Goal: Information Seeking & Learning: Learn about a topic

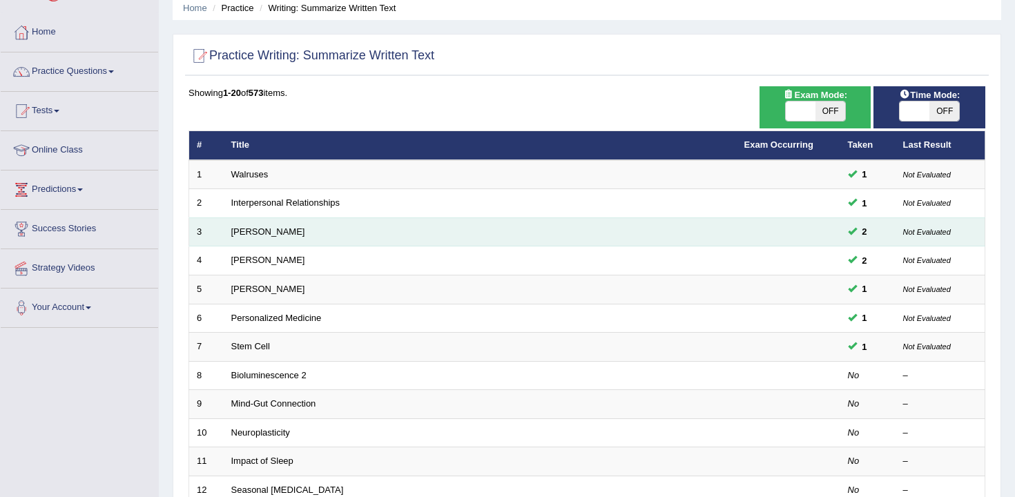
scroll to position [61, 0]
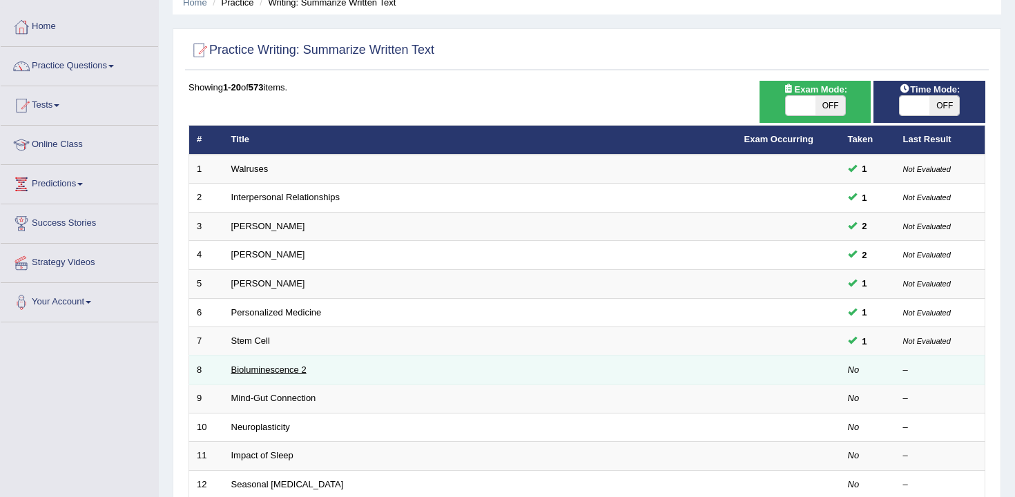
click at [271, 373] on link "Bioluminescence 2" at bounding box center [268, 369] width 75 height 10
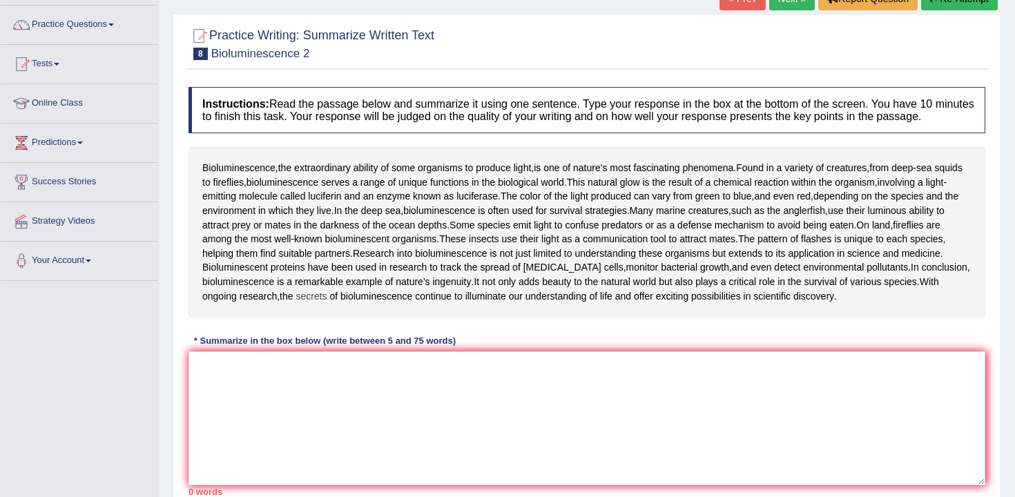
scroll to position [106, 0]
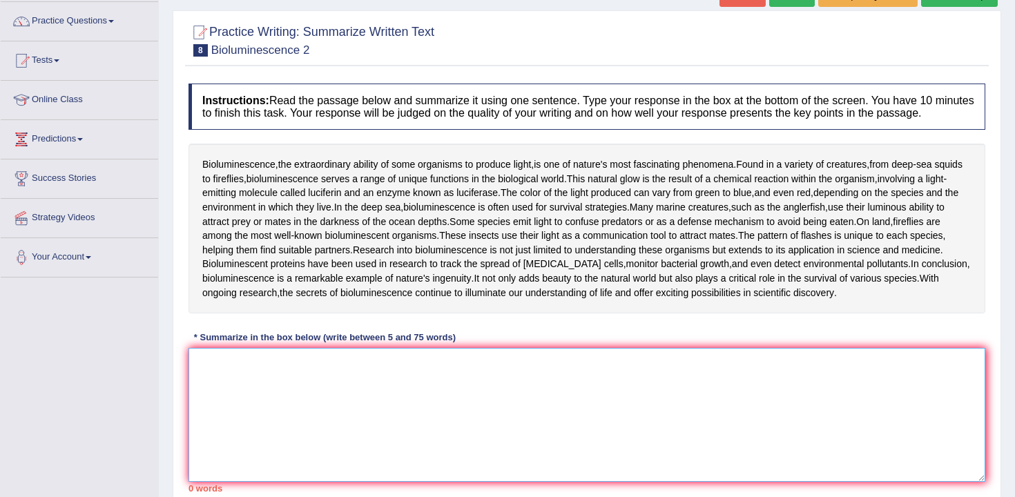
click at [340, 379] on textarea at bounding box center [586, 415] width 796 height 134
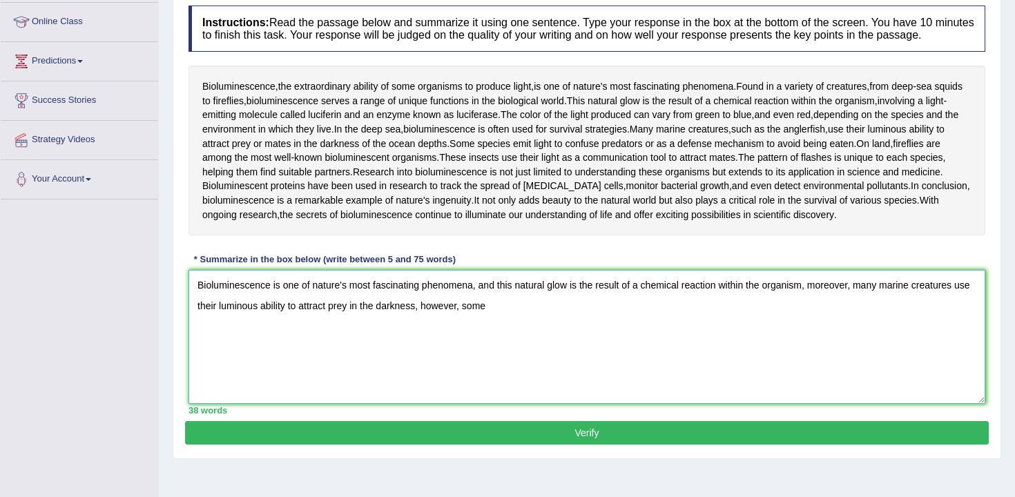
scroll to position [188, 0]
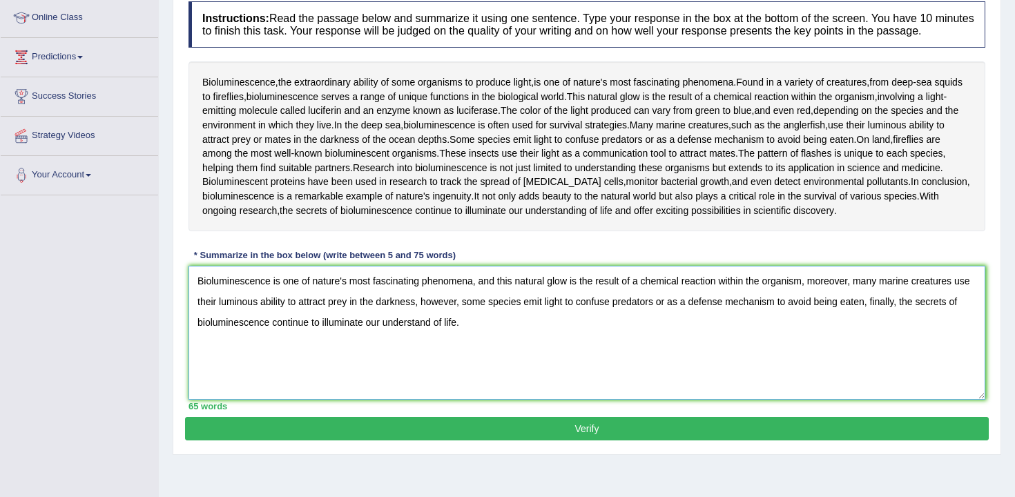
type textarea "Bioluminescence is one of nature's most fascinating phenomena, and this natural…"
click at [365, 440] on button "Verify" at bounding box center [586, 428] width 803 height 23
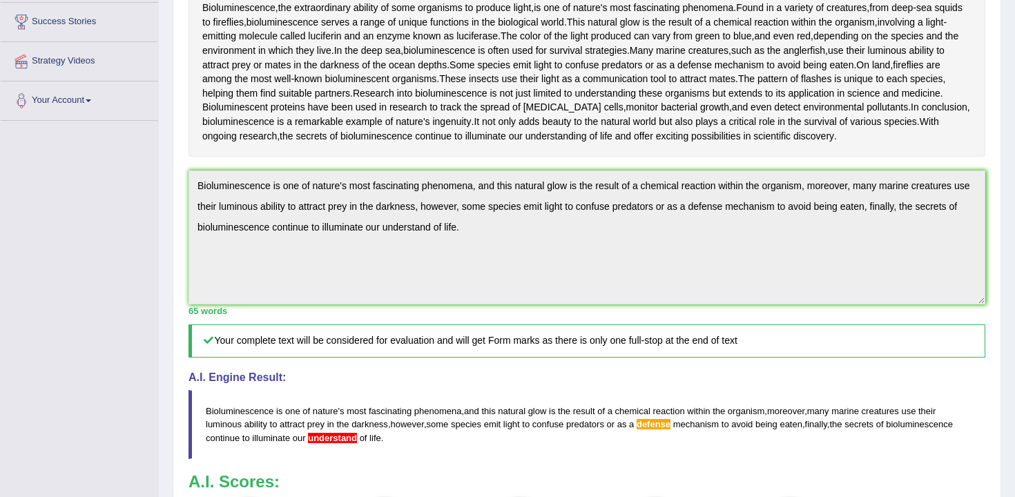
scroll to position [266, 0]
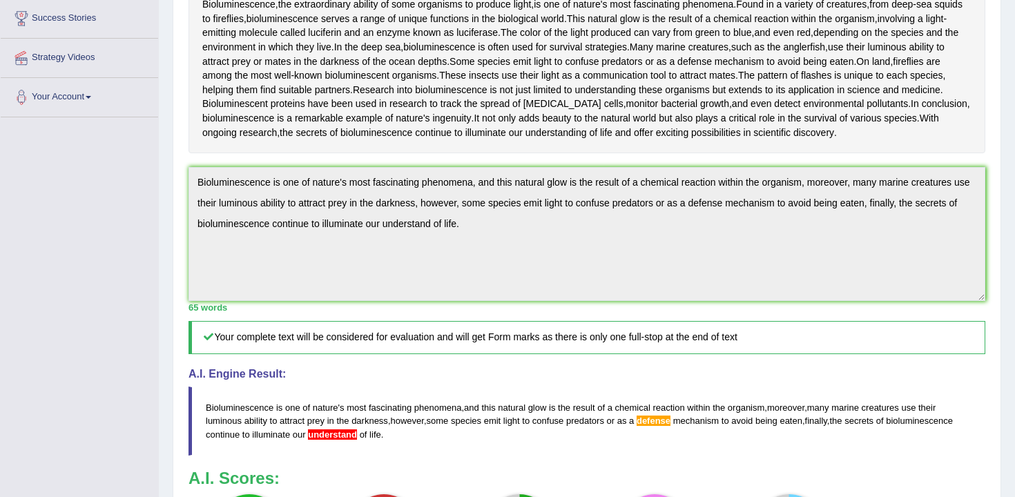
click at [169, 179] on div "Home Practice Writing: Summarize Written Text Bioluminescence 2 « Prev Next » R…" at bounding box center [587, 208] width 856 height 948
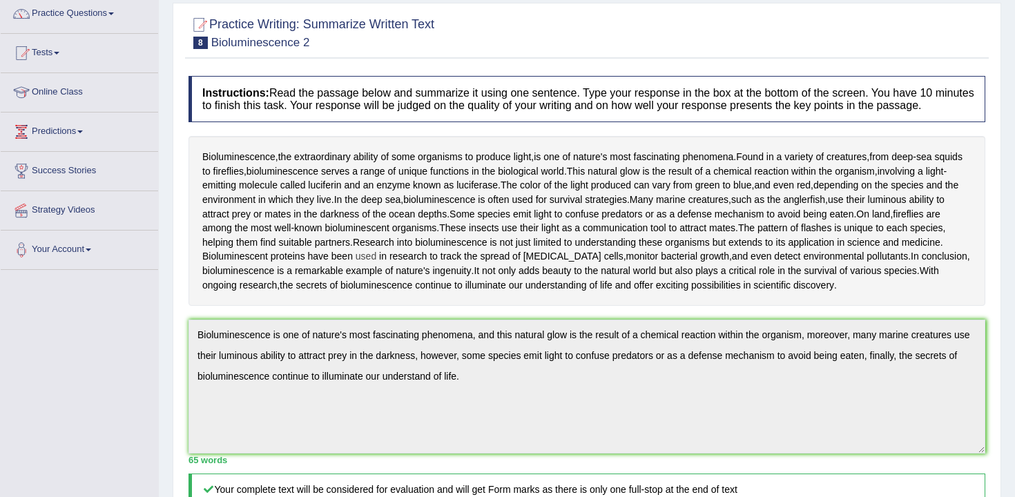
scroll to position [24, 0]
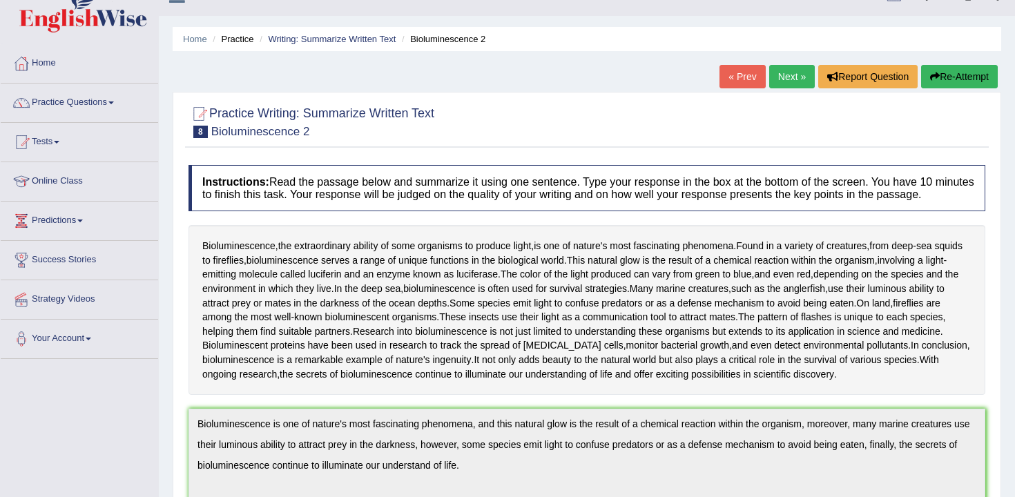
click at [955, 81] on button "Re-Attempt" at bounding box center [959, 76] width 77 height 23
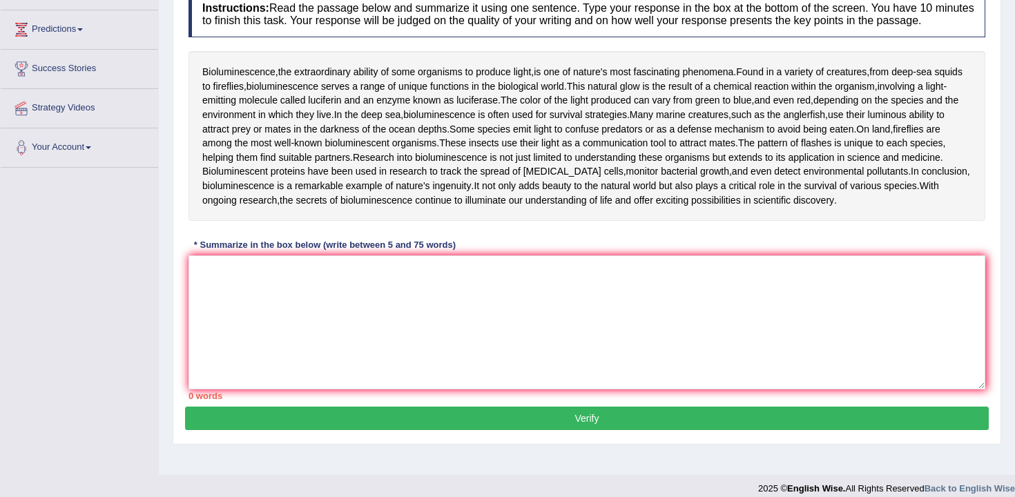
scroll to position [228, 0]
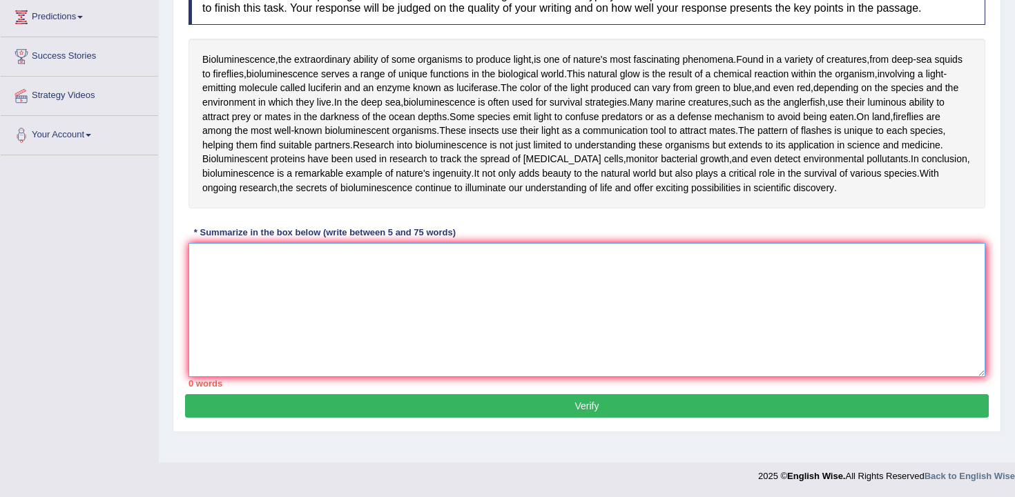
click at [576, 291] on textarea at bounding box center [586, 310] width 796 height 134
paste textarea "Bioluminescence is one of nature's most fascinating phenomena, and this natural…"
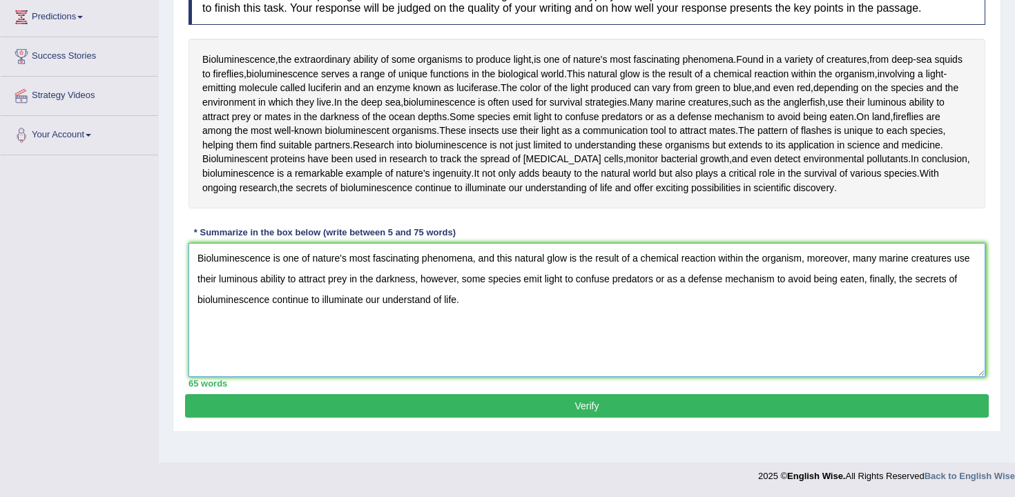
click at [431, 315] on textarea "Bioluminescence is one of nature's most fascinating phenomena, and this natural…" at bounding box center [586, 310] width 796 height 134
click at [723, 292] on textarea "Bioluminescence is one of nature's most fascinating phenomena, and this natural…" at bounding box center [586, 310] width 796 height 134
type textarea "Bioluminescence is one of nature's most fascinating phenomena, and this natural…"
click at [744, 413] on button "Verify" at bounding box center [586, 405] width 803 height 23
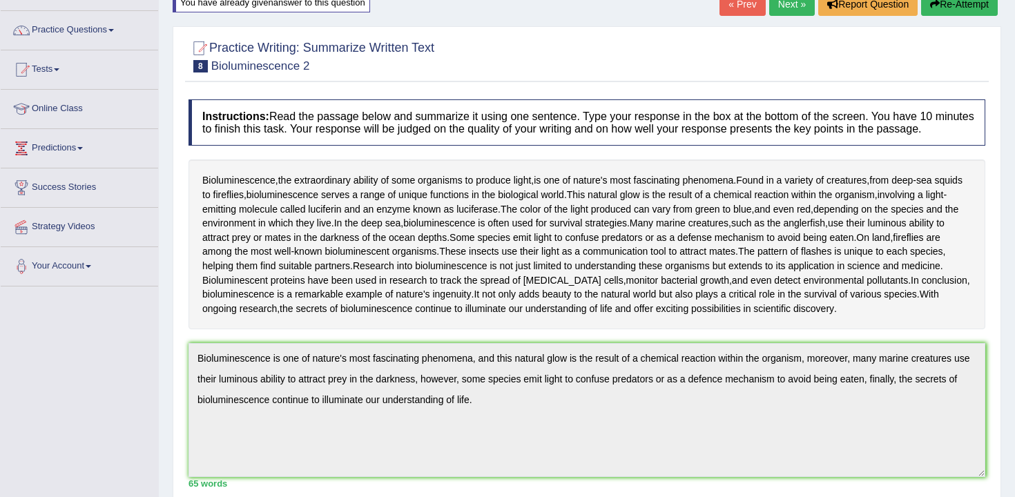
scroll to position [55, 0]
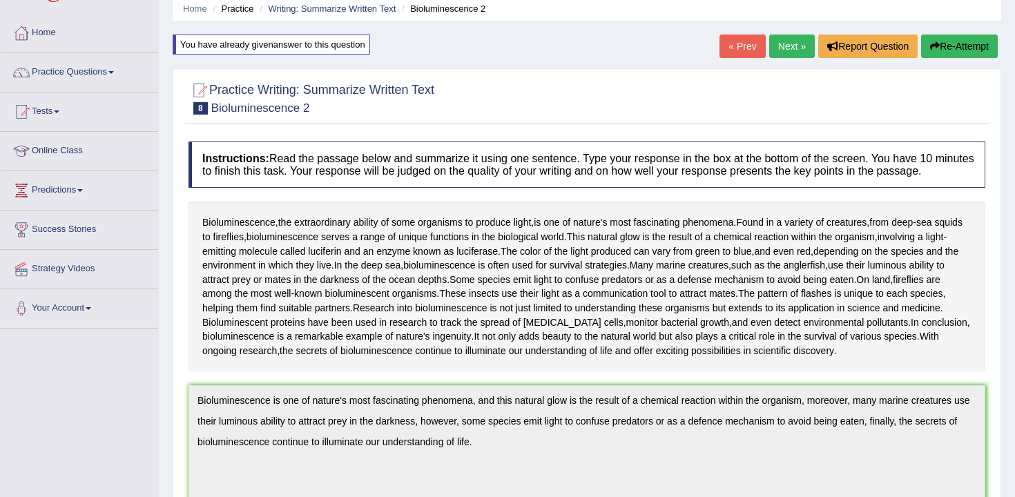
click at [788, 48] on link "Next »" at bounding box center [792, 46] width 46 height 23
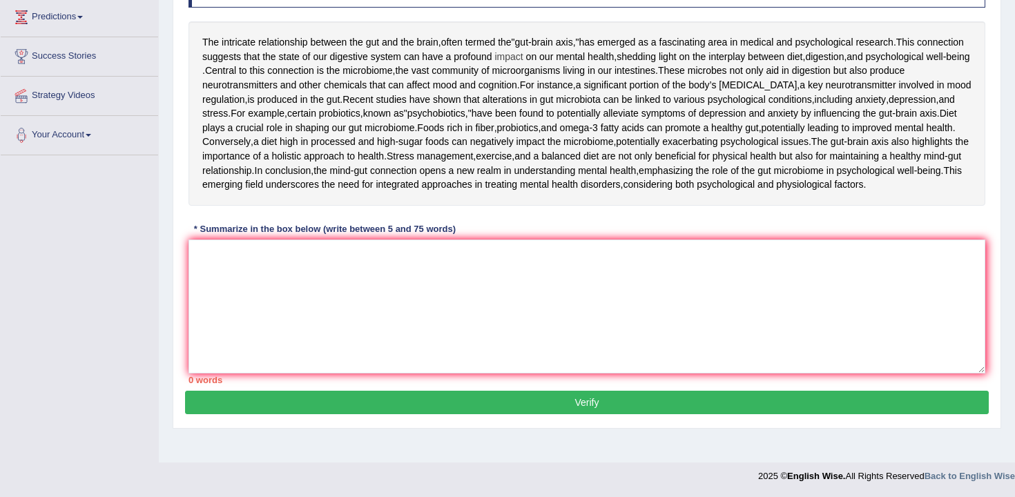
scroll to position [236, 0]
click at [522, 365] on textarea at bounding box center [586, 306] width 796 height 134
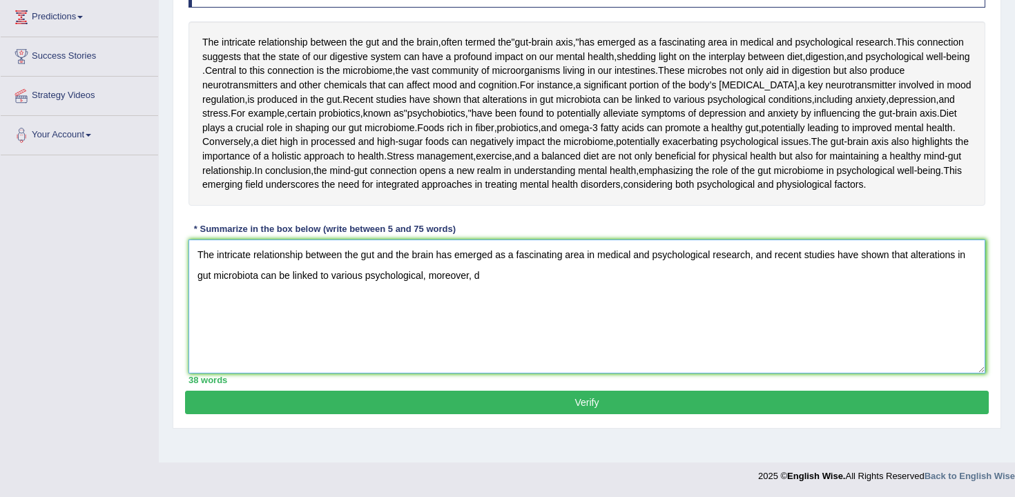
click at [522, 373] on textarea "The intricate relationship between the gut and the brain has emerged as a fasci…" at bounding box center [586, 306] width 796 height 134
click at [511, 373] on textarea "The intricate relationship between the gut and the brain has emerged as a fasci…" at bounding box center [586, 306] width 796 height 134
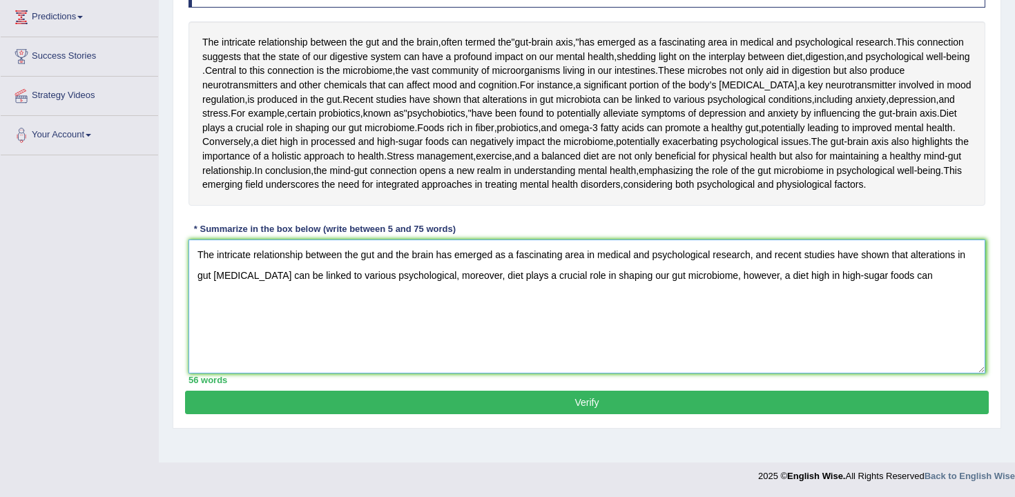
scroll to position [331, 0]
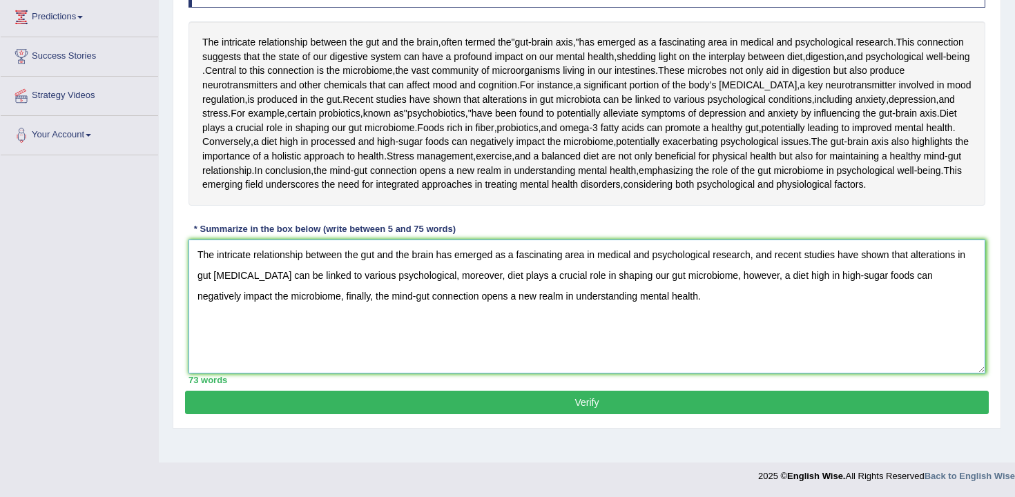
type textarea "The intricate relationship between the gut and the brain has emerged as a fasci…"
click at [598, 414] on button "Verify" at bounding box center [586, 402] width 803 height 23
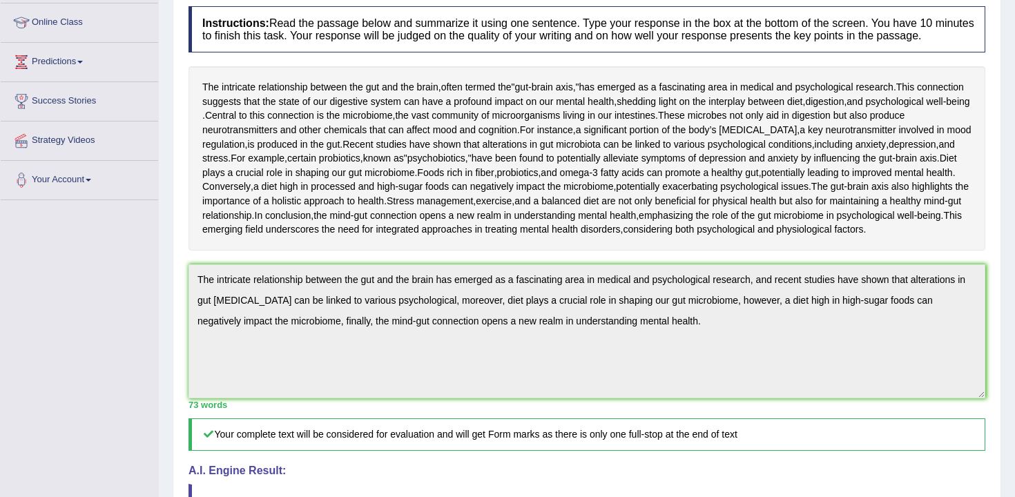
scroll to position [0, 0]
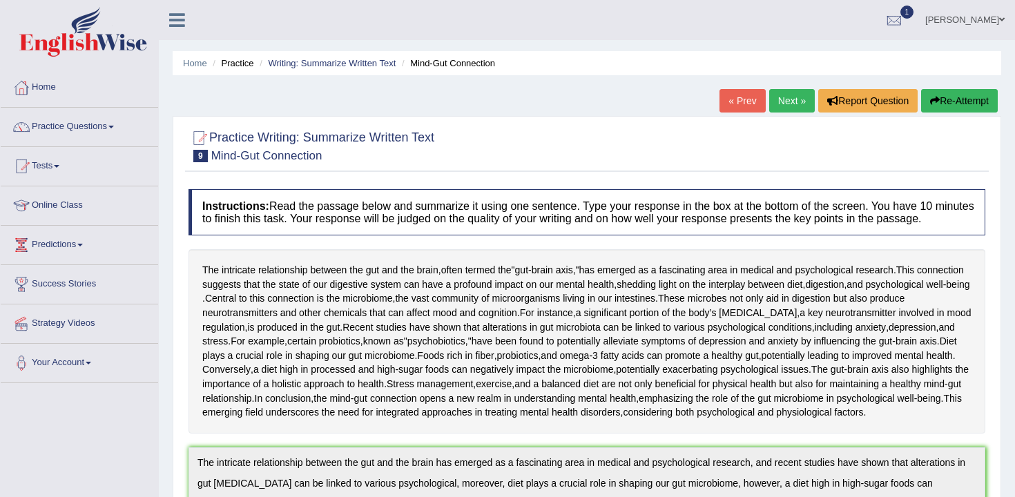
click at [780, 97] on link "Next »" at bounding box center [792, 100] width 46 height 23
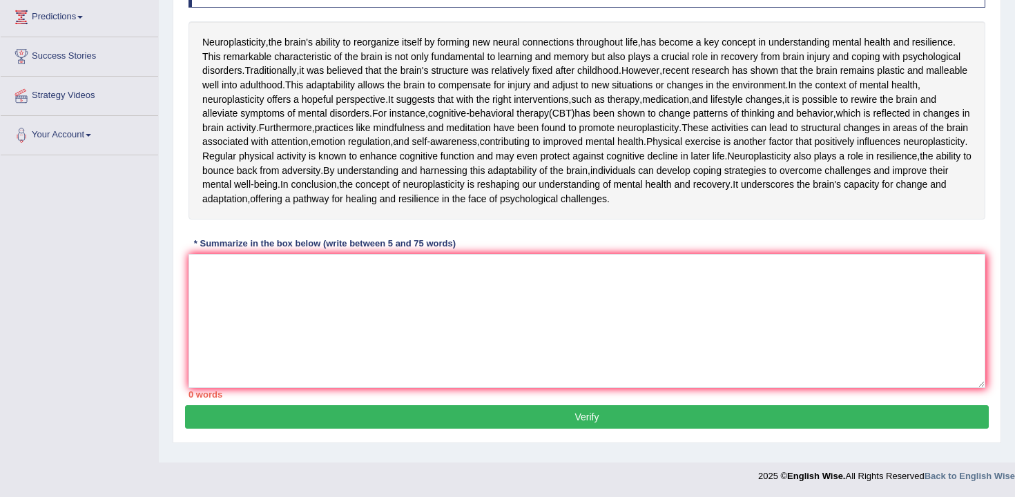
scroll to position [275, 0]
click at [479, 373] on textarea at bounding box center [586, 321] width 796 height 134
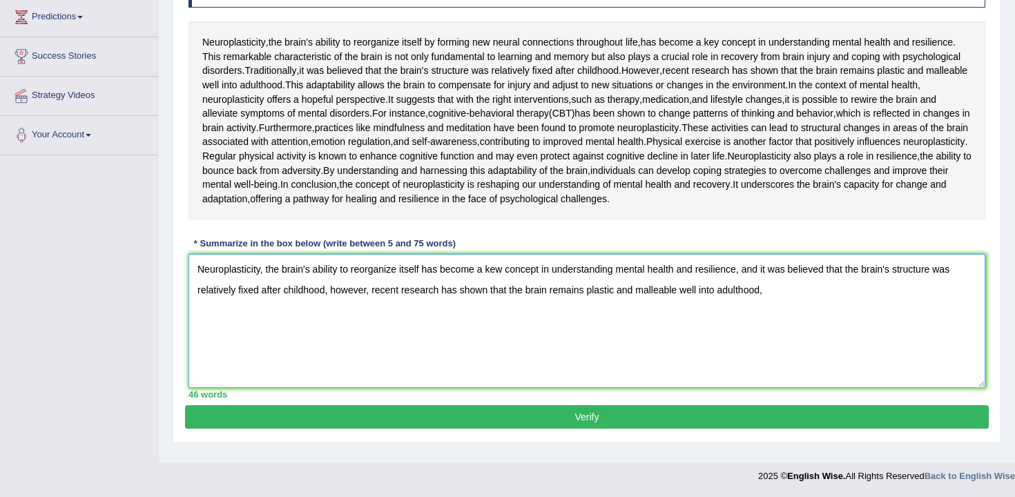
scroll to position [306, 0]
type textarea "Neuroplasticity, the brain's ability to reorganize itself has become a kew conc…"
click at [510, 429] on button "Verify" at bounding box center [586, 416] width 803 height 23
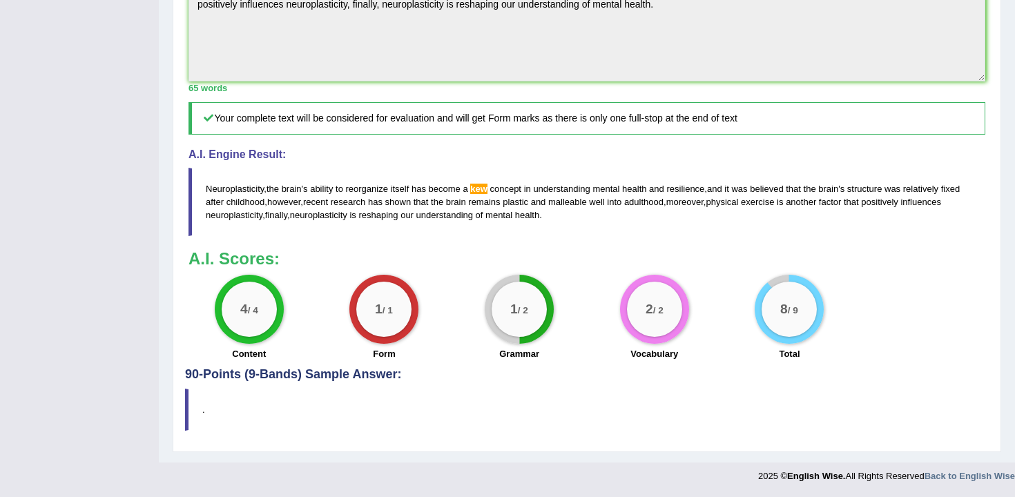
scroll to position [534, 0]
click at [185, 88] on div "Instructions: Read the passage below and summarize it using one sentence. Type …" at bounding box center [586, 18] width 803 height 699
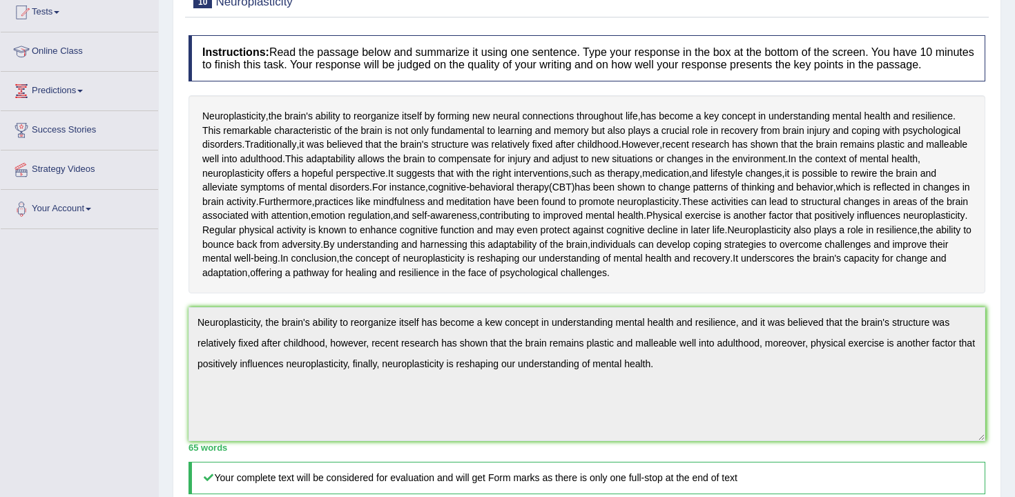
scroll to position [0, 0]
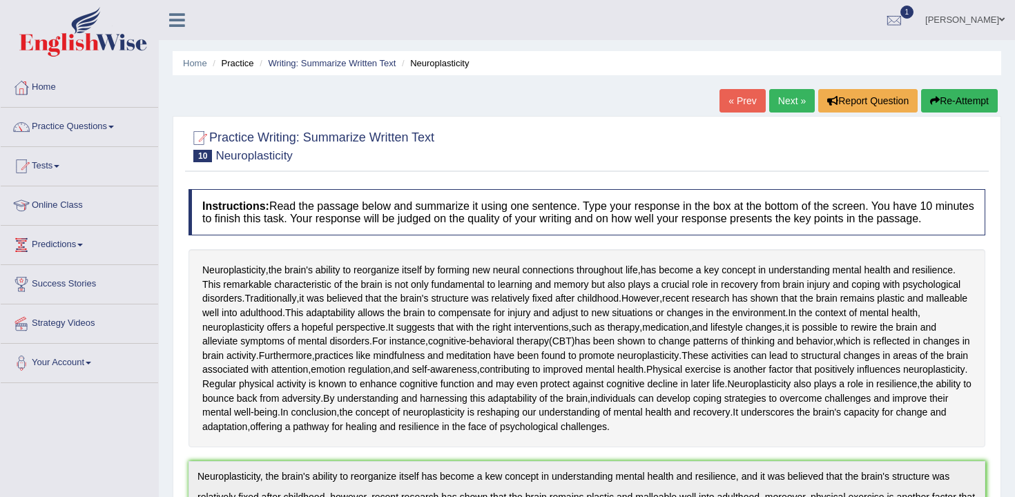
click at [946, 90] on button "Re-Attempt" at bounding box center [959, 100] width 77 height 23
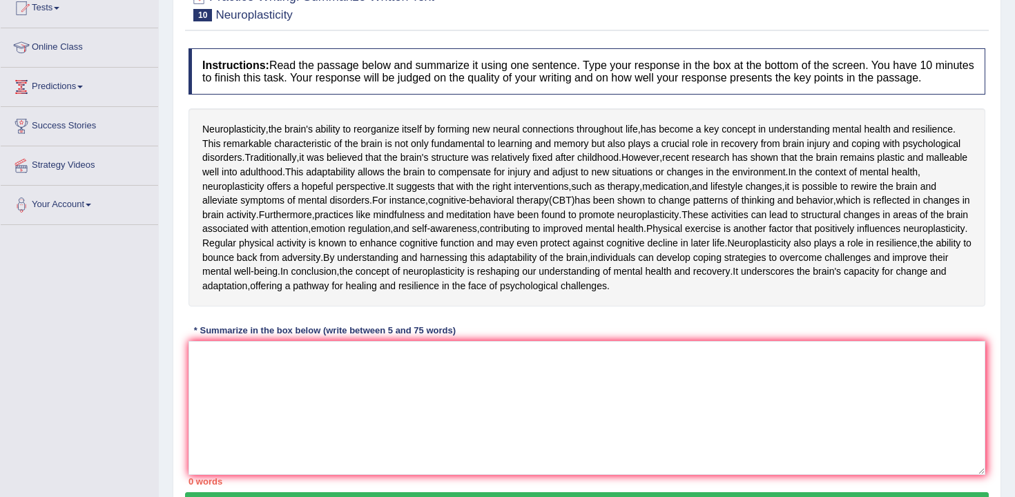
scroll to position [391, 0]
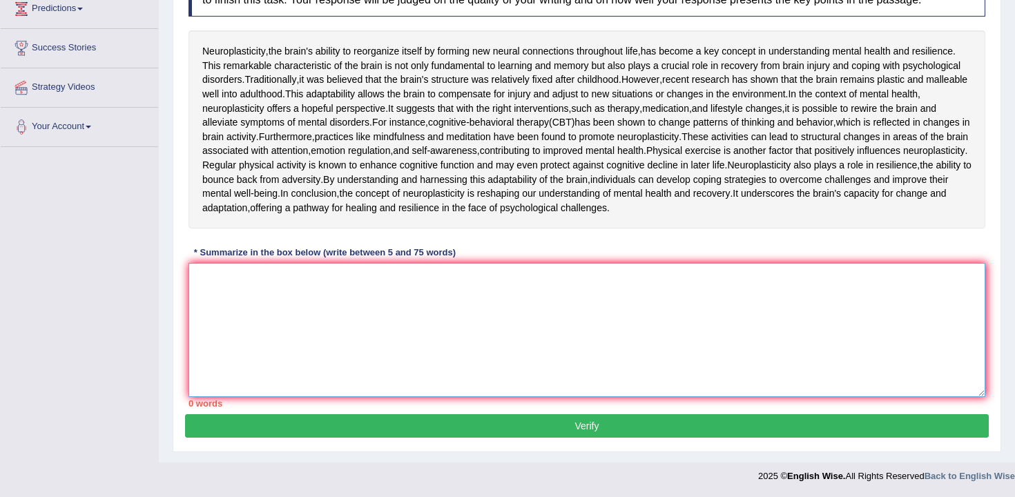
click at [663, 306] on textarea at bounding box center [586, 330] width 796 height 134
paste textarea "Neuroplasticity, the brain's ability to reorganize itself has become a kew conc…"
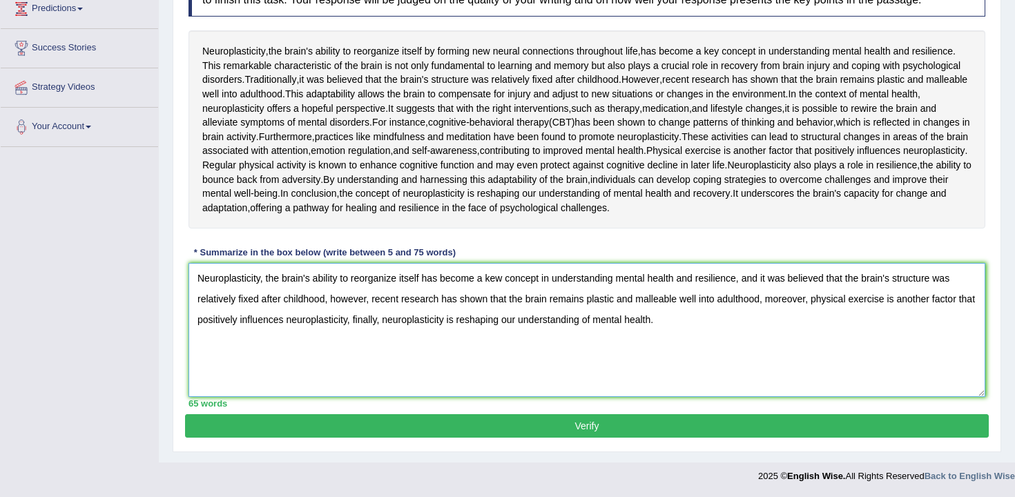
click at [491, 283] on textarea "Neuroplasticity, the brain's ability to reorganize itself has become a kew conc…" at bounding box center [586, 330] width 796 height 134
type textarea "Neuroplasticity, the brain's ability to reorganize itself has become a new conc…"
click at [589, 431] on button "Verify" at bounding box center [586, 425] width 803 height 23
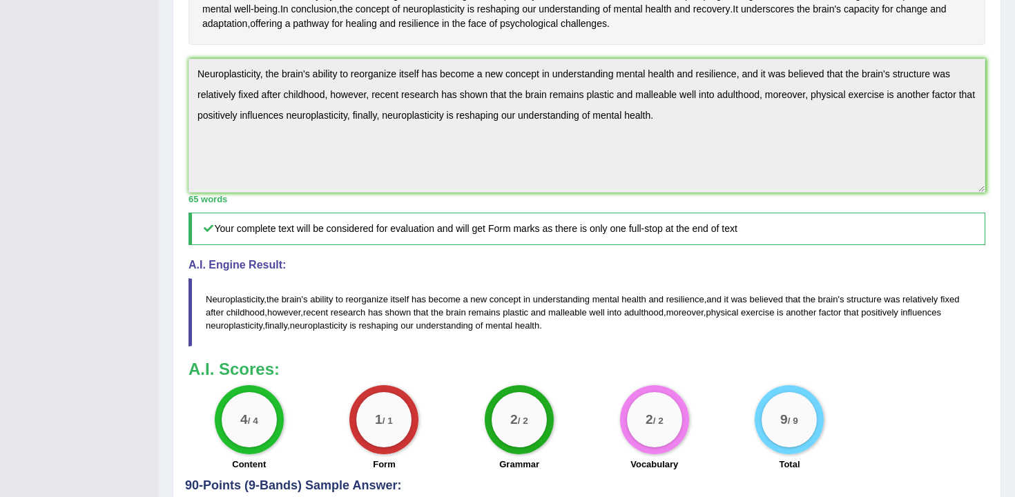
scroll to position [0, 0]
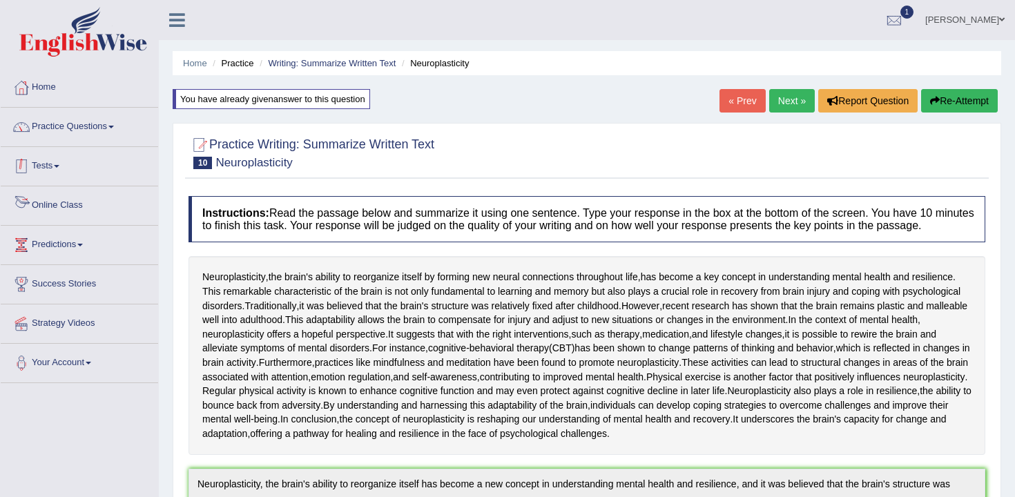
click at [97, 121] on link "Practice Questions" at bounding box center [79, 125] width 157 height 35
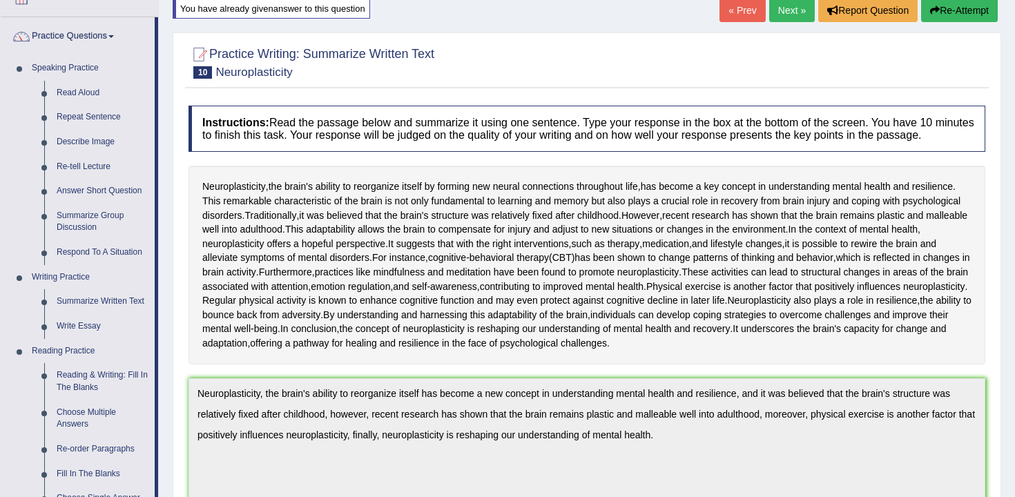
scroll to position [108, 0]
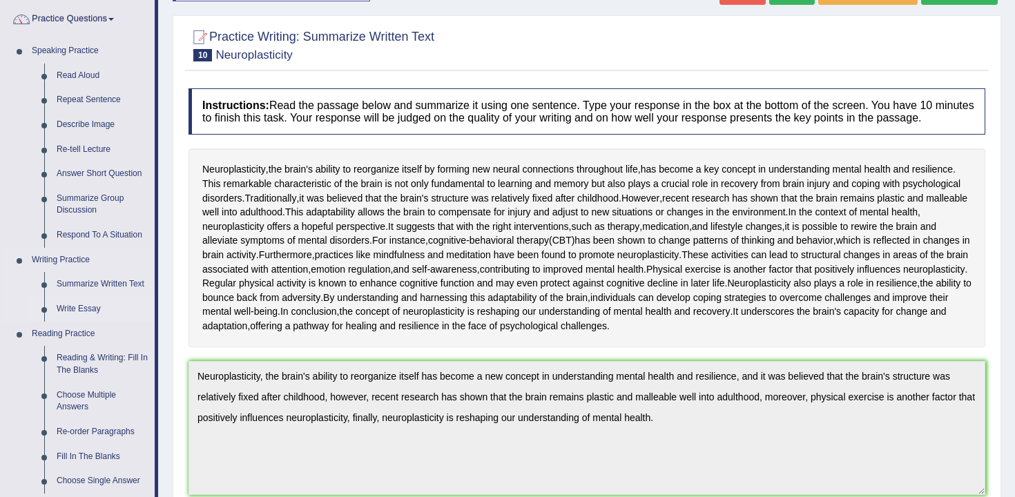
click at [98, 313] on link "Write Essay" at bounding box center [102, 309] width 104 height 25
